Goal: Find specific page/section

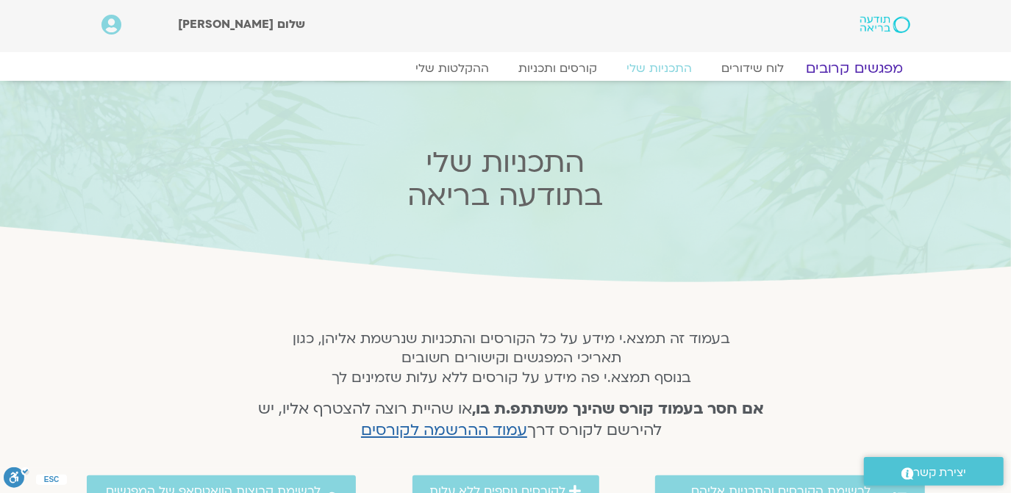
click at [865, 70] on link "מפגשים קרובים" at bounding box center [853, 69] width 133 height 18
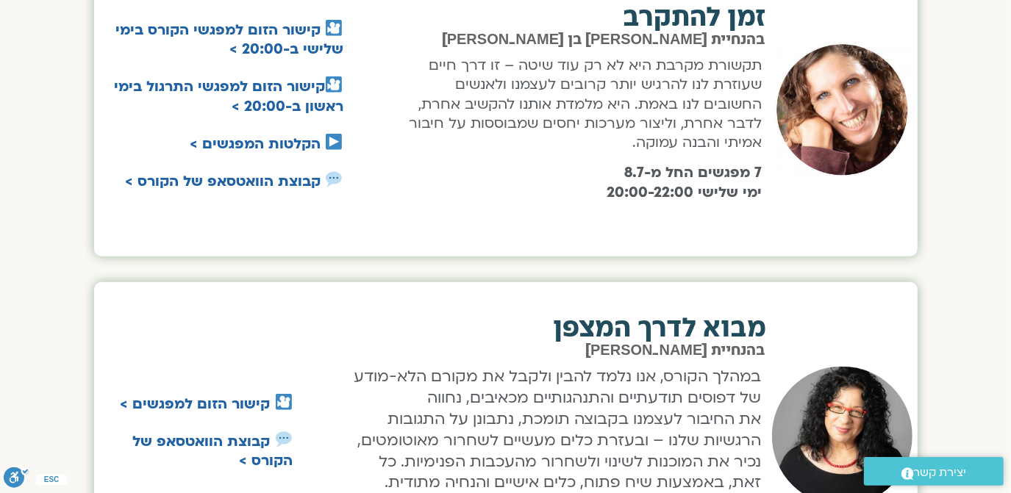
scroll to position [535, 0]
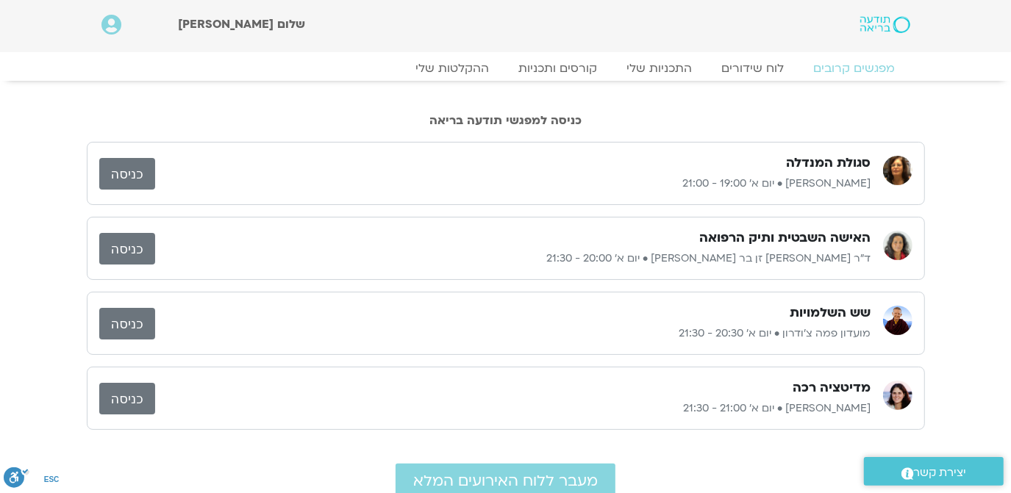
drag, startPoint x: 795, startPoint y: 137, endPoint x: 789, endPoint y: 146, distance: 10.0
drag, startPoint x: 789, startPoint y: 146, endPoint x: 127, endPoint y: 393, distance: 706.4
click at [127, 393] on link "כניסה" at bounding box center [127, 399] width 56 height 32
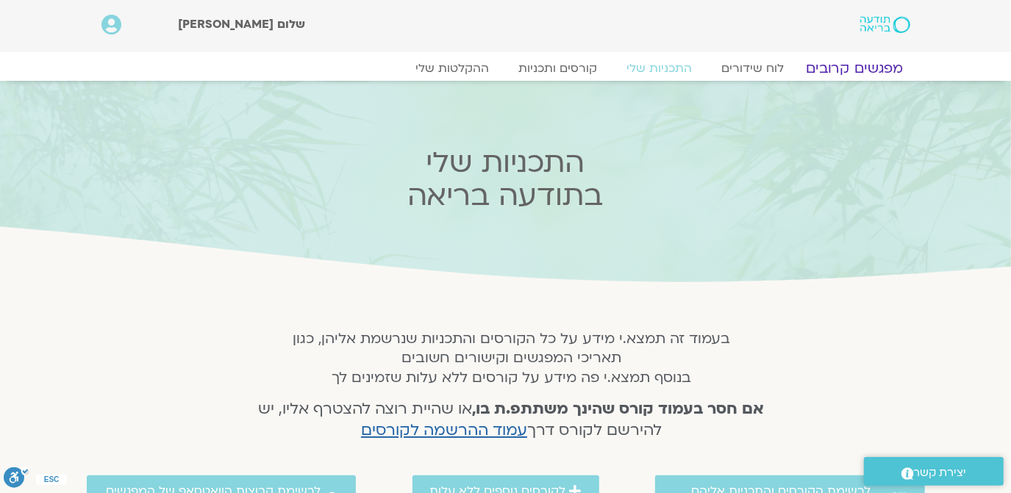
click at [871, 62] on link "מפגשים קרובים" at bounding box center [853, 69] width 133 height 18
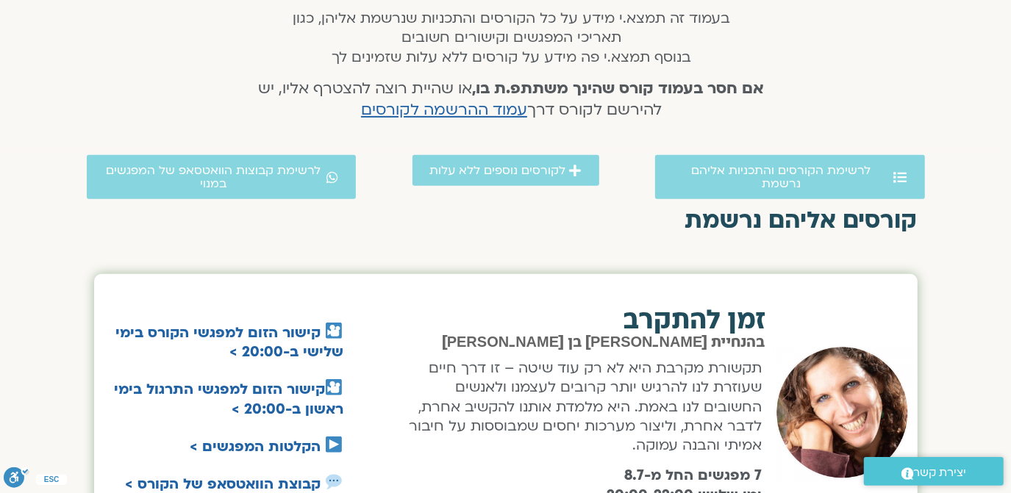
scroll to position [357, 0]
